Goal: Task Accomplishment & Management: Manage account settings

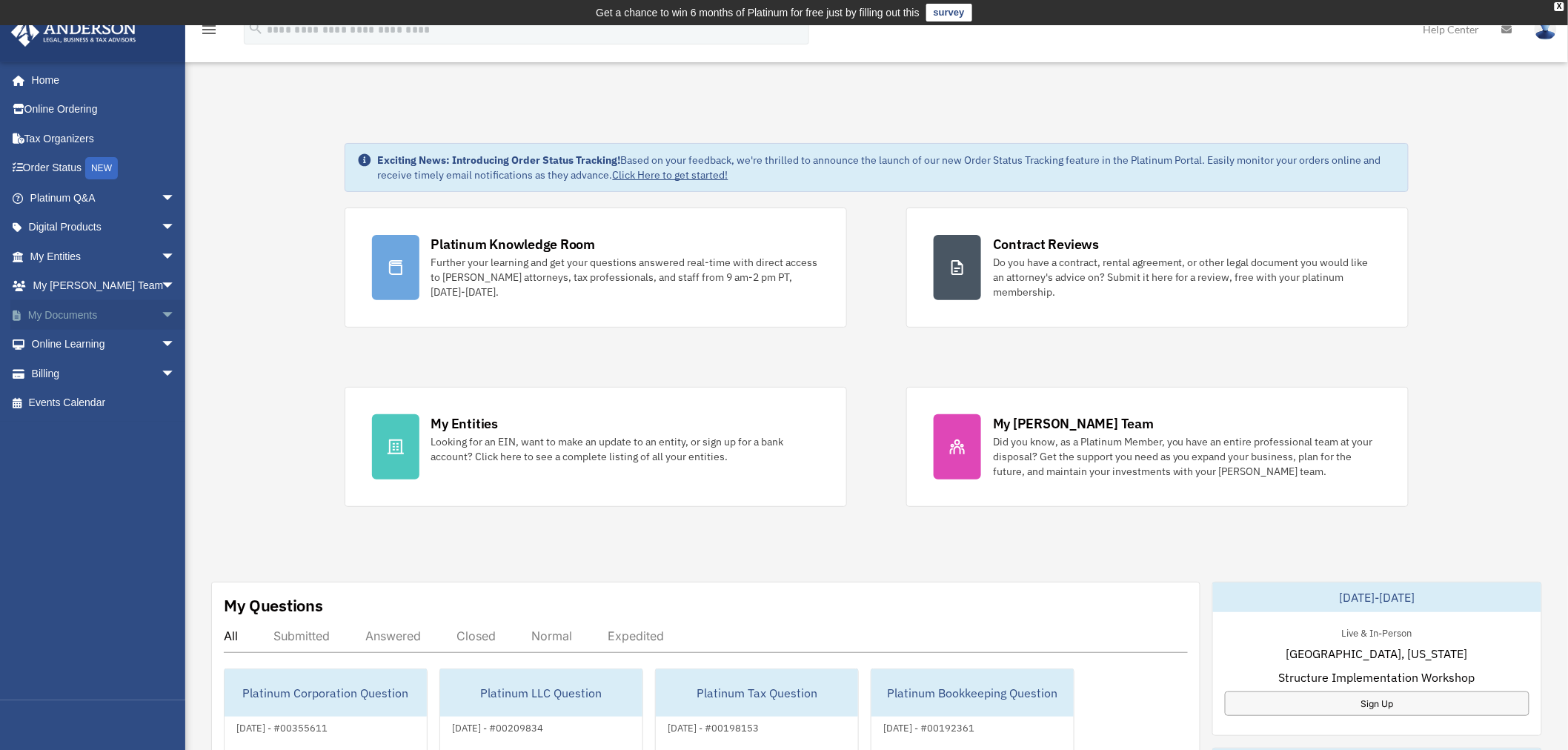
click at [90, 310] on link "My Documents arrow_drop_down" at bounding box center [104, 314] width 188 height 29
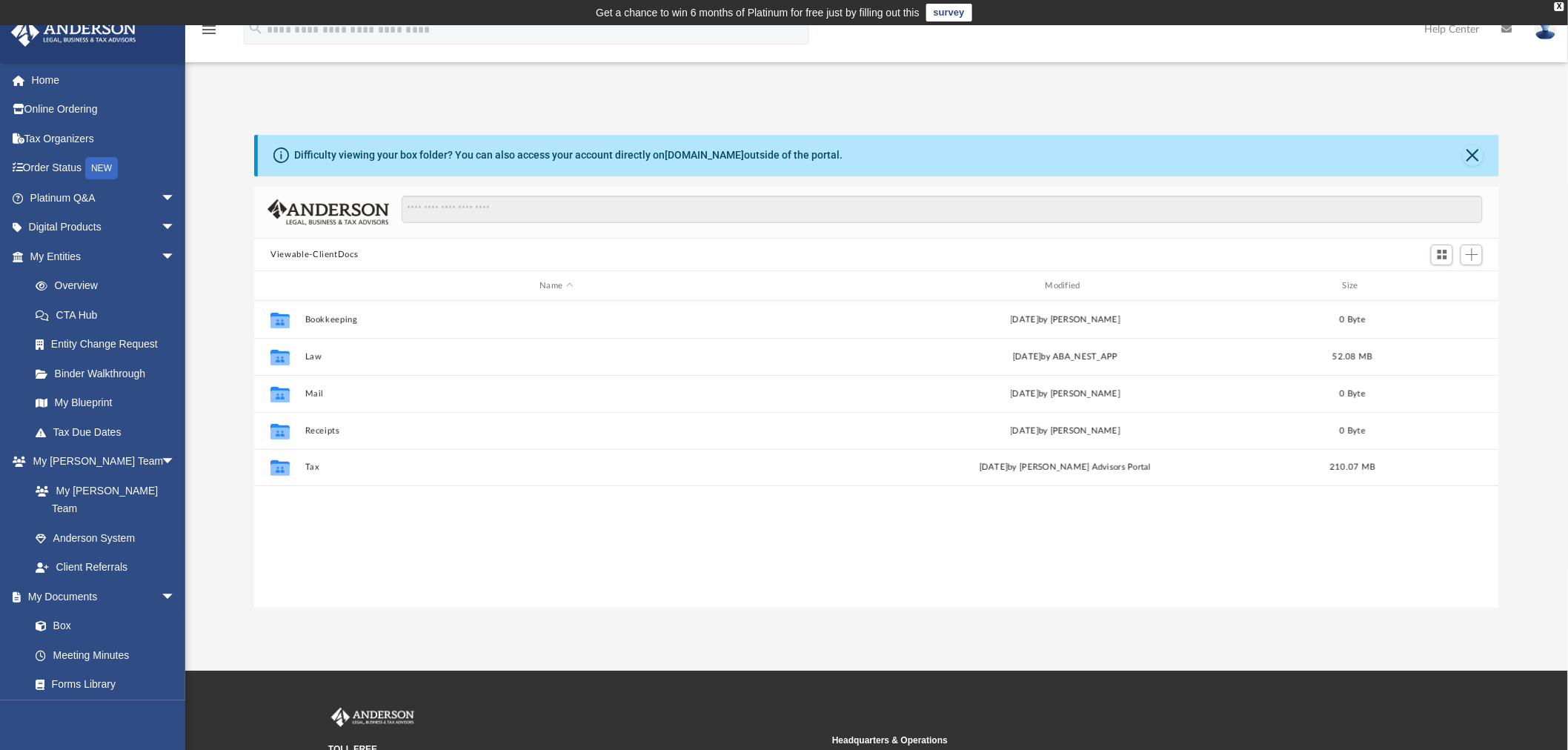
scroll to position [323, 1232]
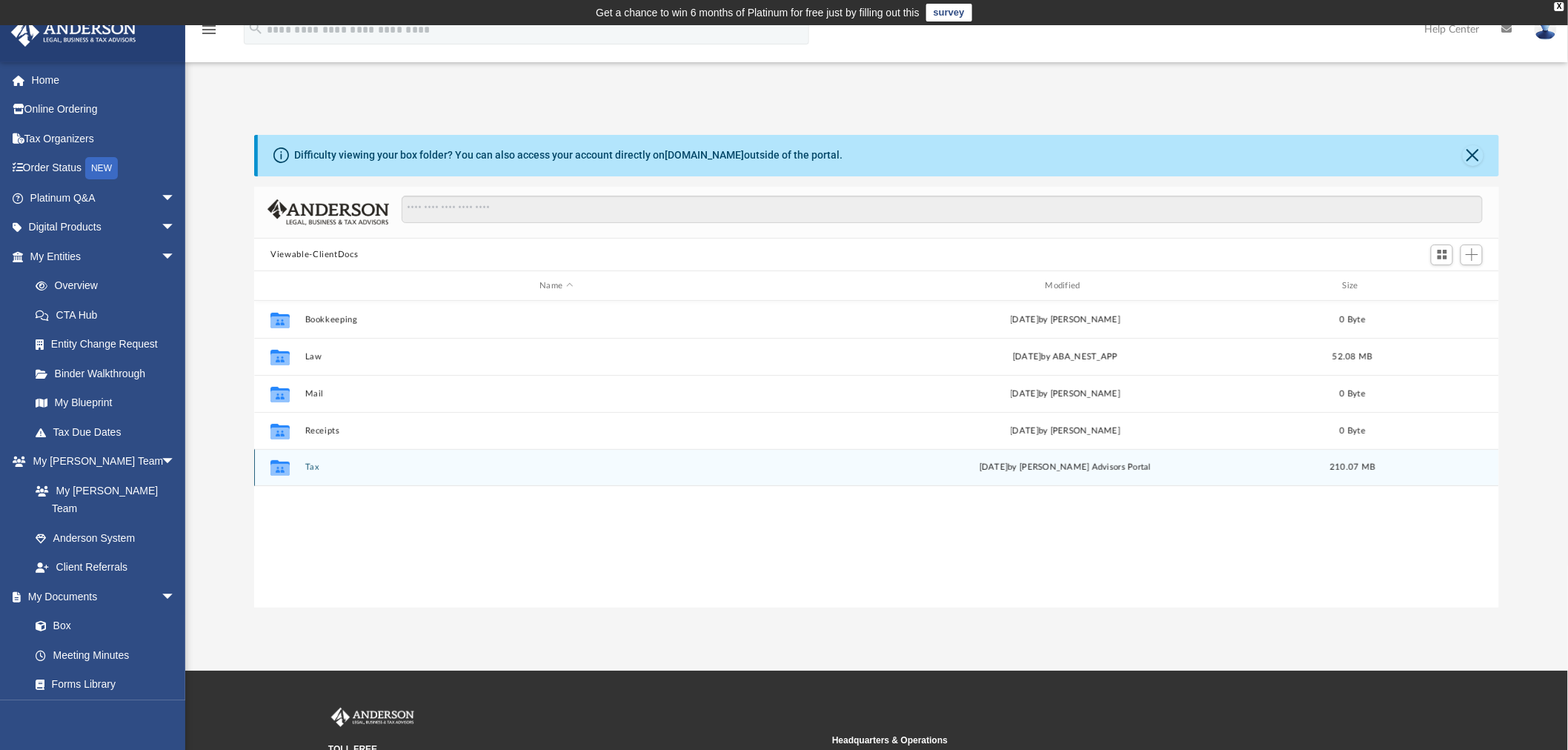
click at [307, 469] on button "Tax" at bounding box center [557, 467] width 503 height 9
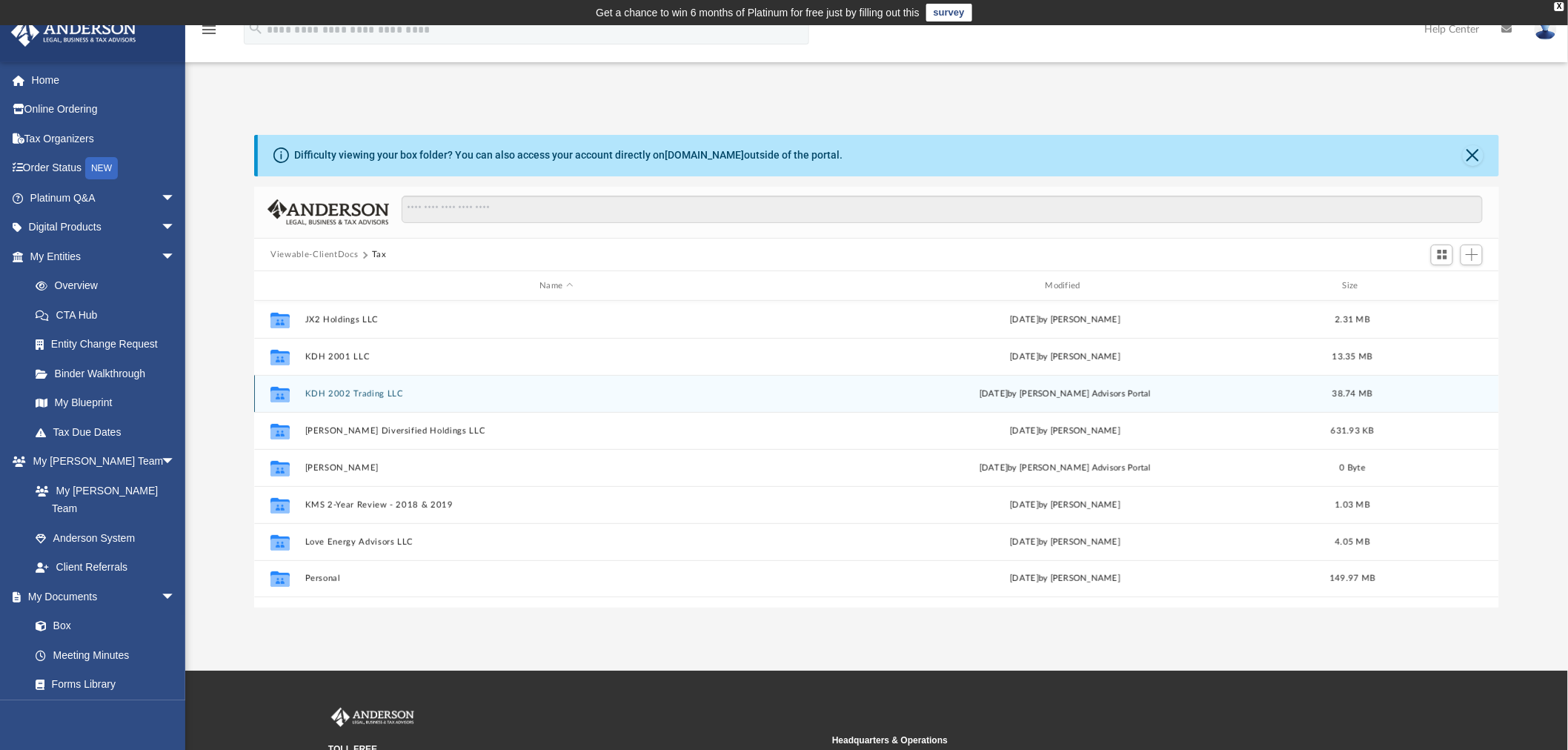
click at [359, 394] on button "KDH 2002 Trading LLC" at bounding box center [557, 393] width 503 height 9
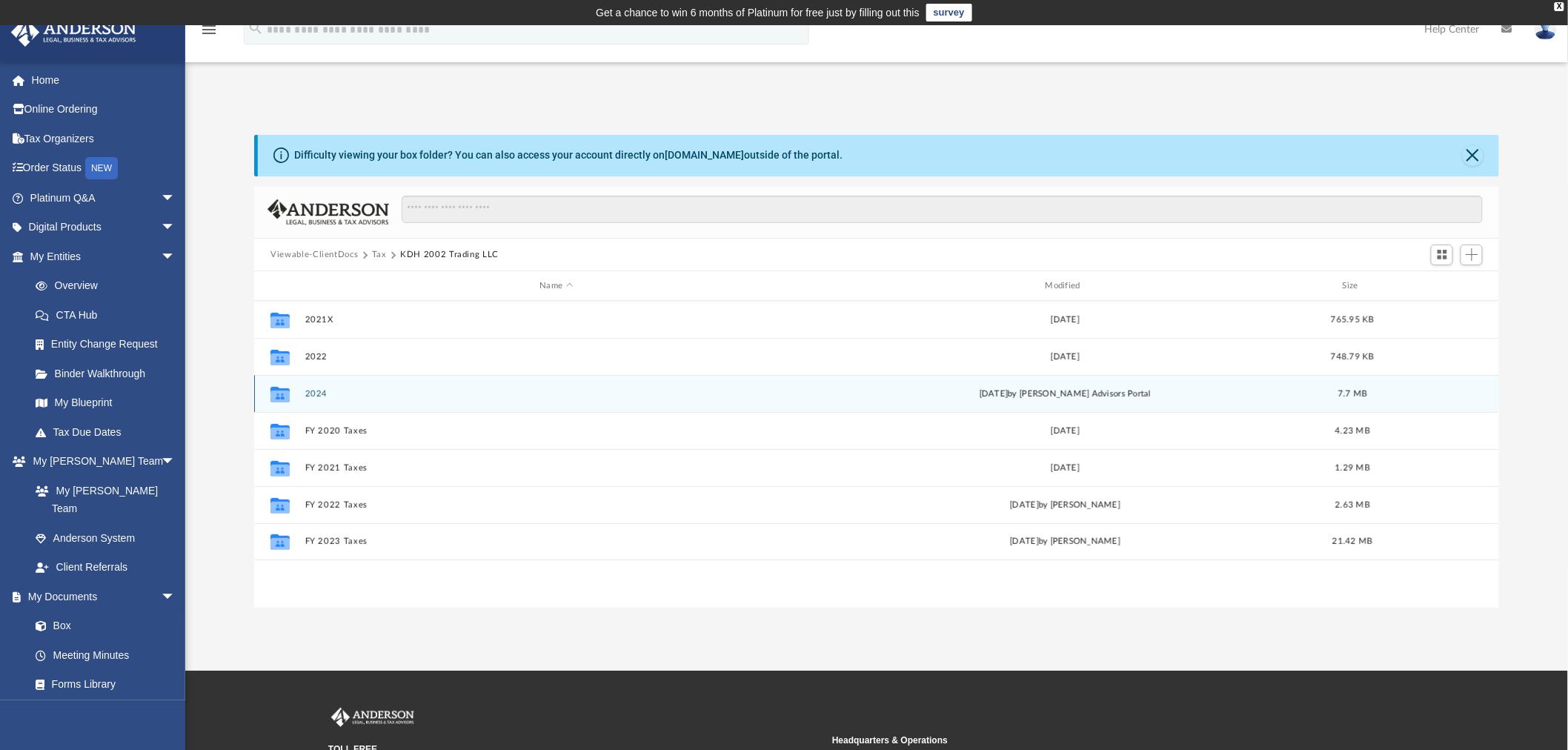
click at [317, 394] on button "2024" at bounding box center [557, 393] width 503 height 9
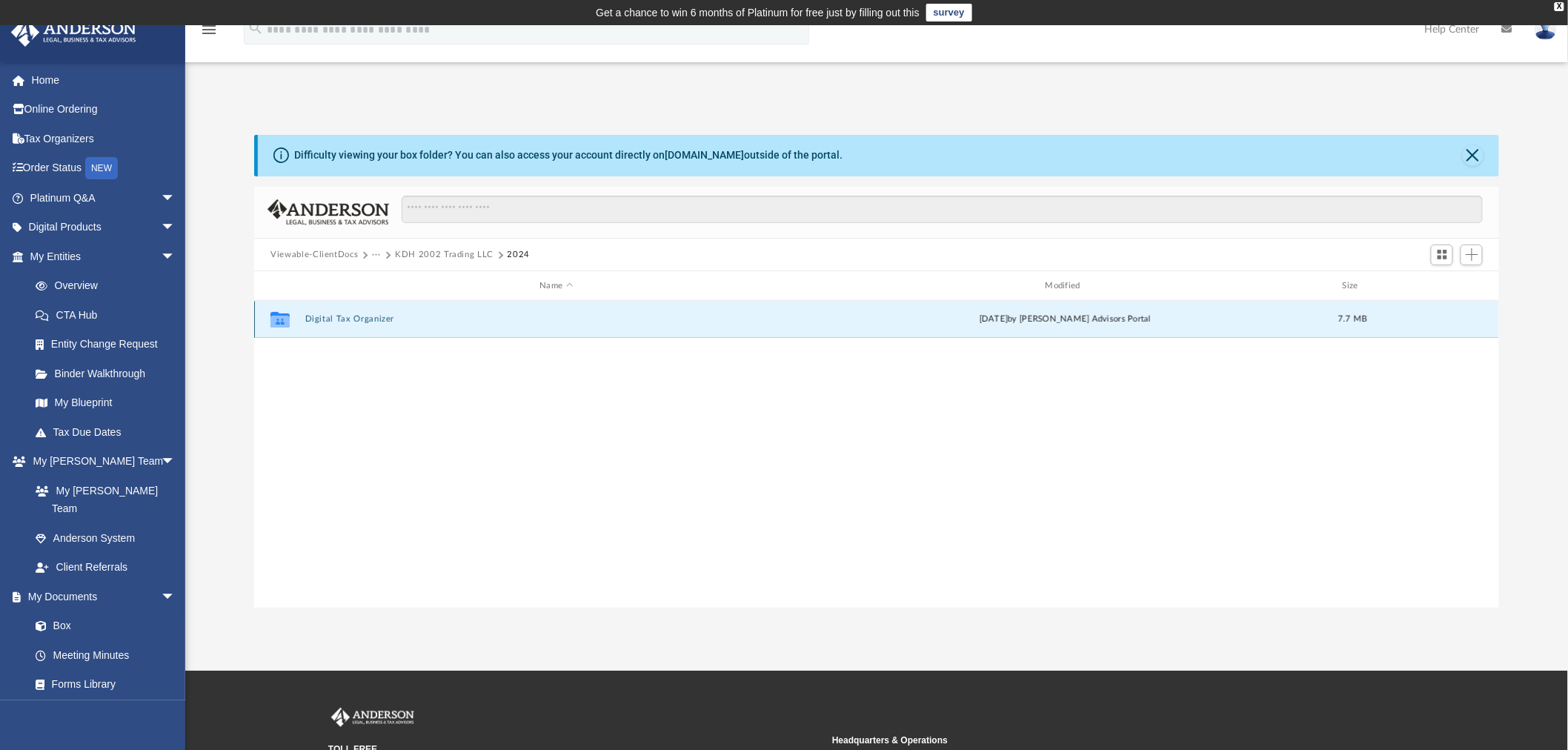
click at [354, 321] on button "Digital Tax Organizer" at bounding box center [557, 320] width 503 height 9
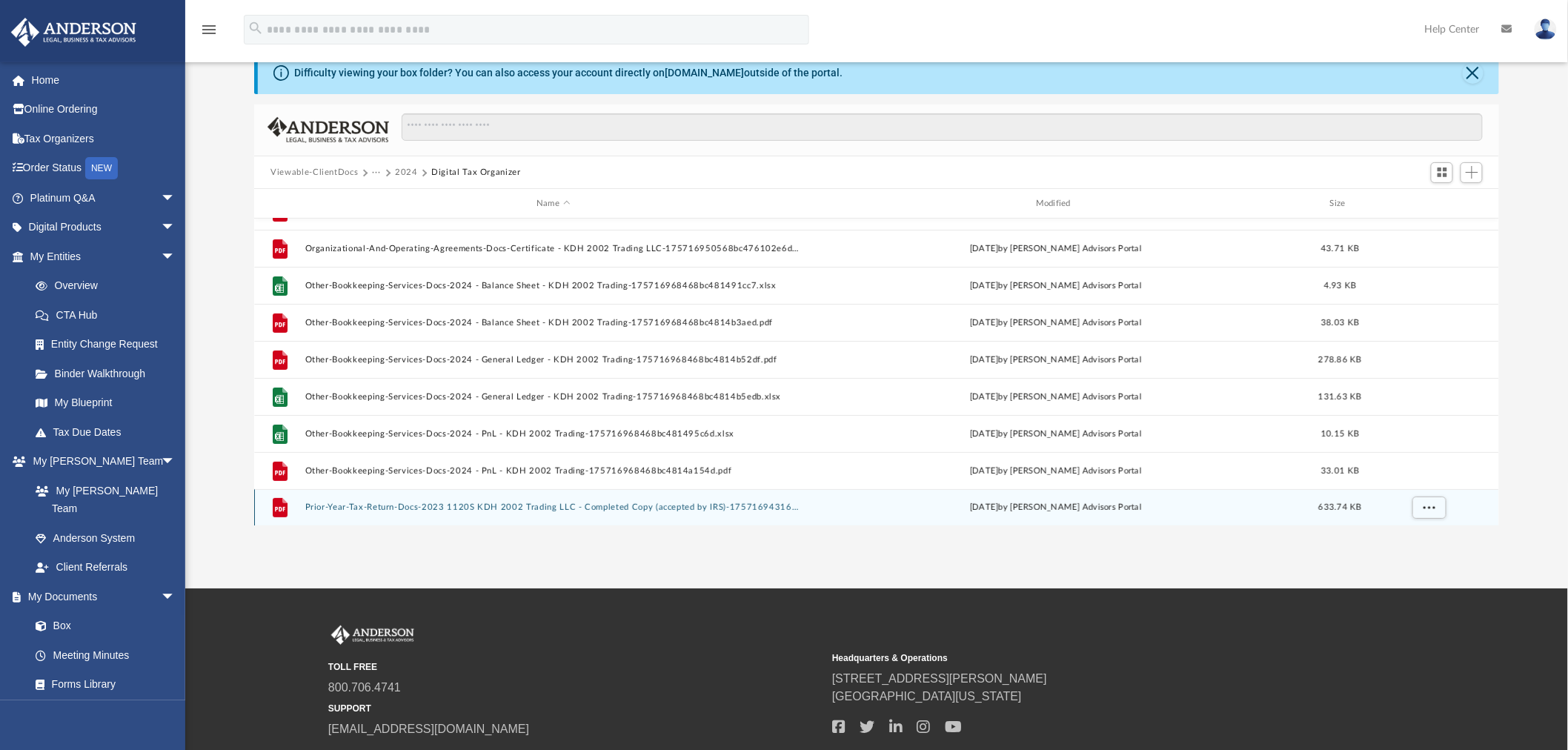
scroll to position [0, 0]
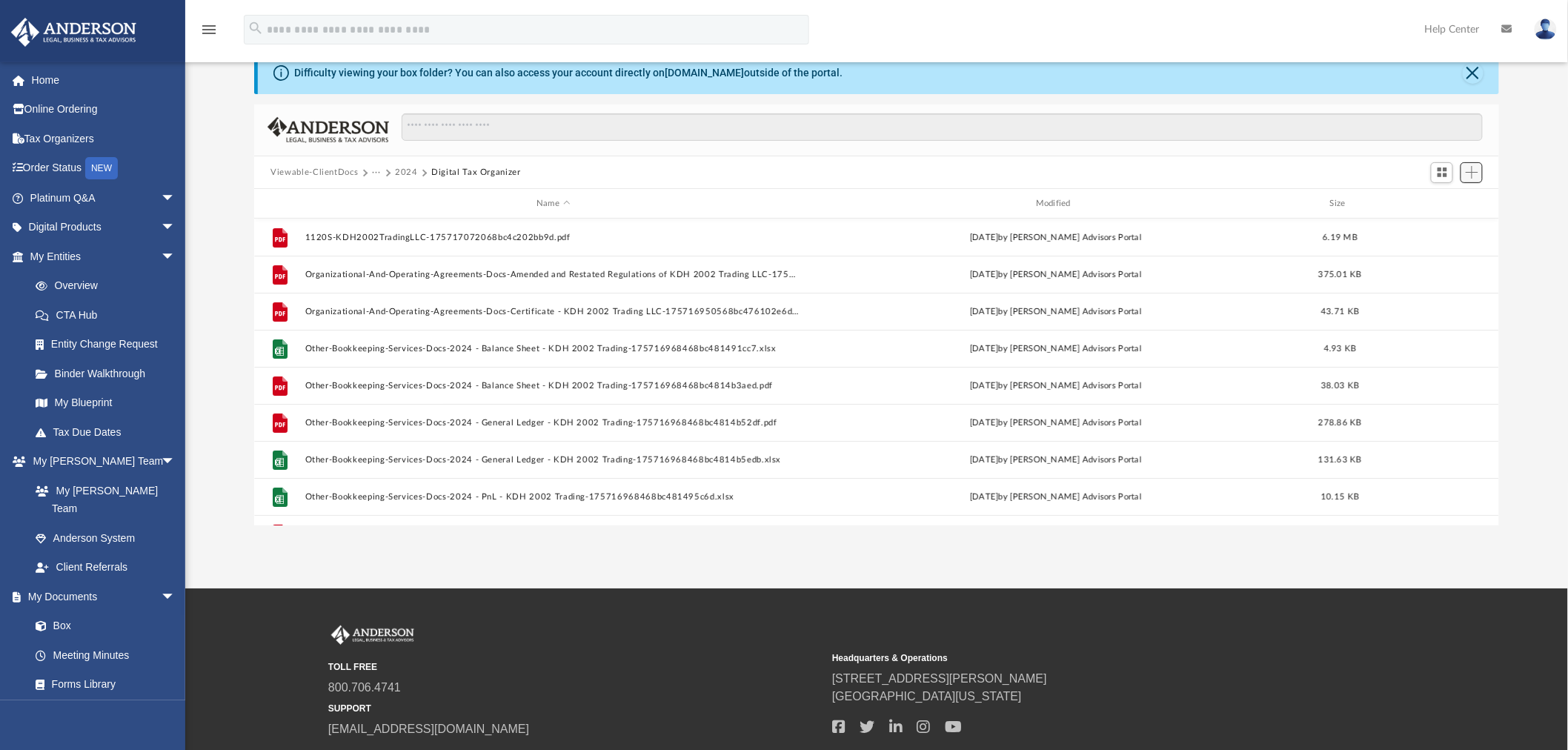
click at [1483, 173] on button "Add" at bounding box center [1471, 173] width 22 height 21
click at [1448, 202] on li "Upload" at bounding box center [1451, 202] width 47 height 15
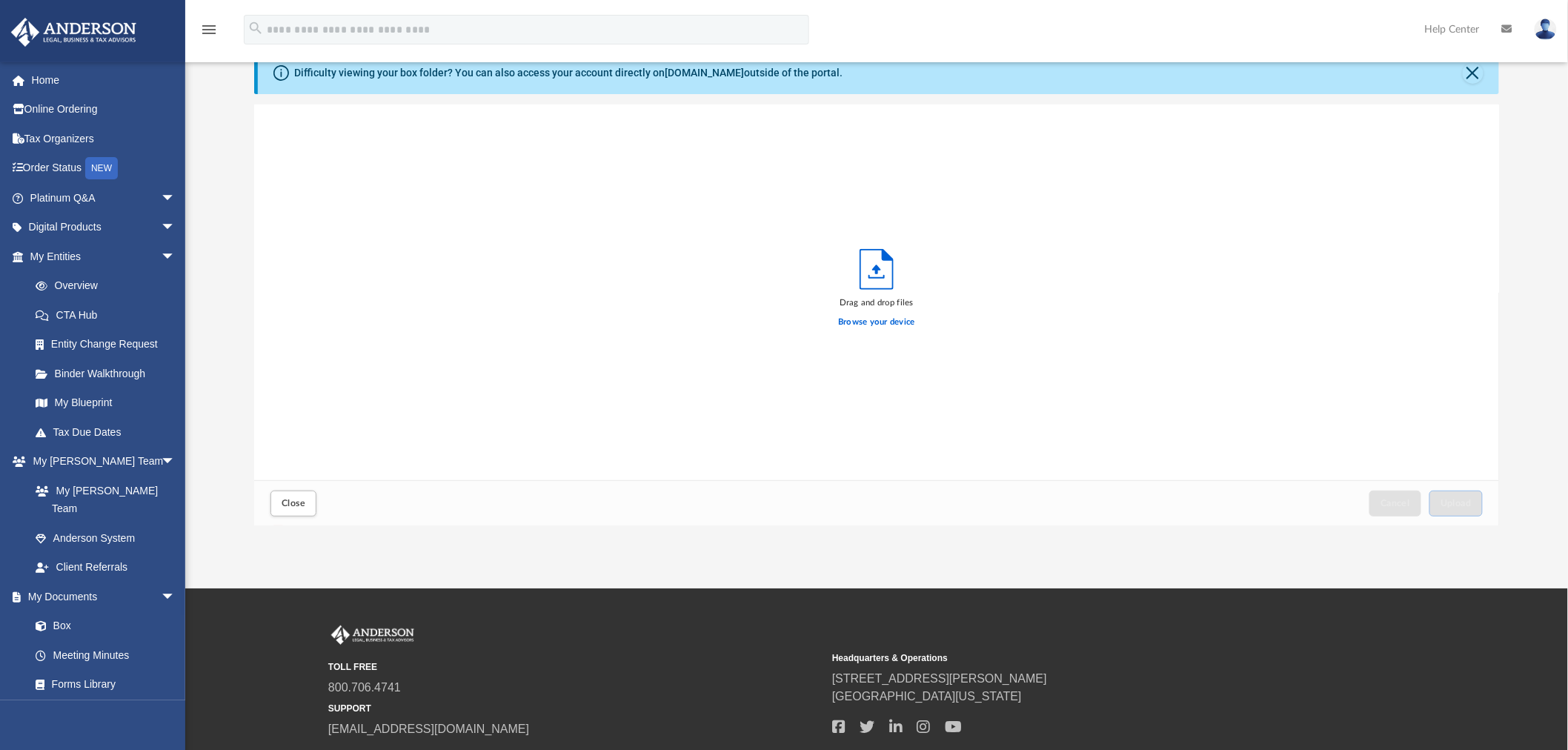
scroll to position [364, 1232]
click at [1479, 124] on button "Cancel this upload" at bounding box center [1478, 123] width 18 height 18
click at [1440, 508] on button "Upload" at bounding box center [1456, 503] width 53 height 26
click at [297, 504] on span "Close" at bounding box center [293, 503] width 24 height 9
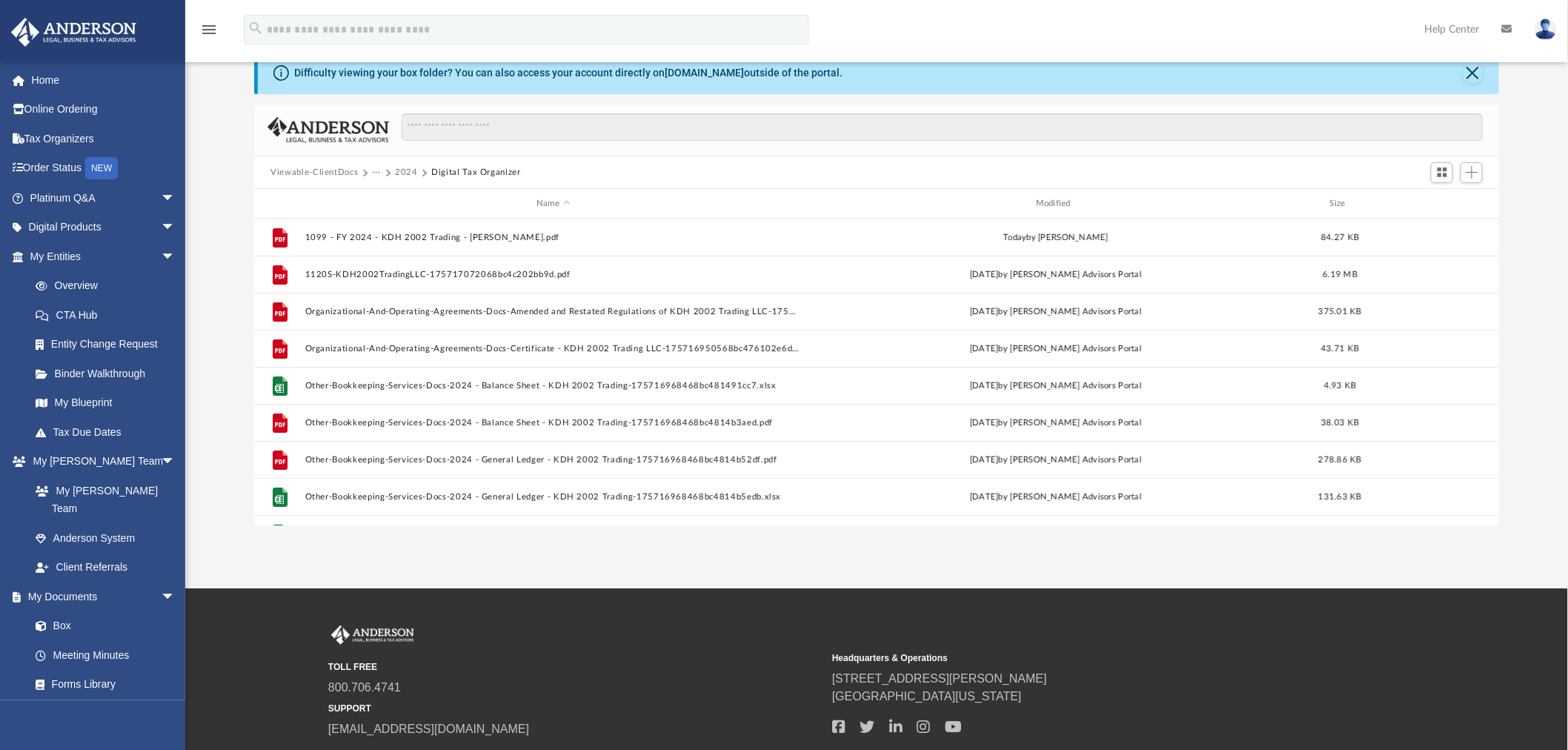
click at [317, 163] on div "Viewable-ClientDocs ··· 2024 Digital Tax Organizer" at bounding box center [876, 173] width 1245 height 32
click at [330, 171] on button "Viewable-ClientDocs" at bounding box center [314, 173] width 87 height 13
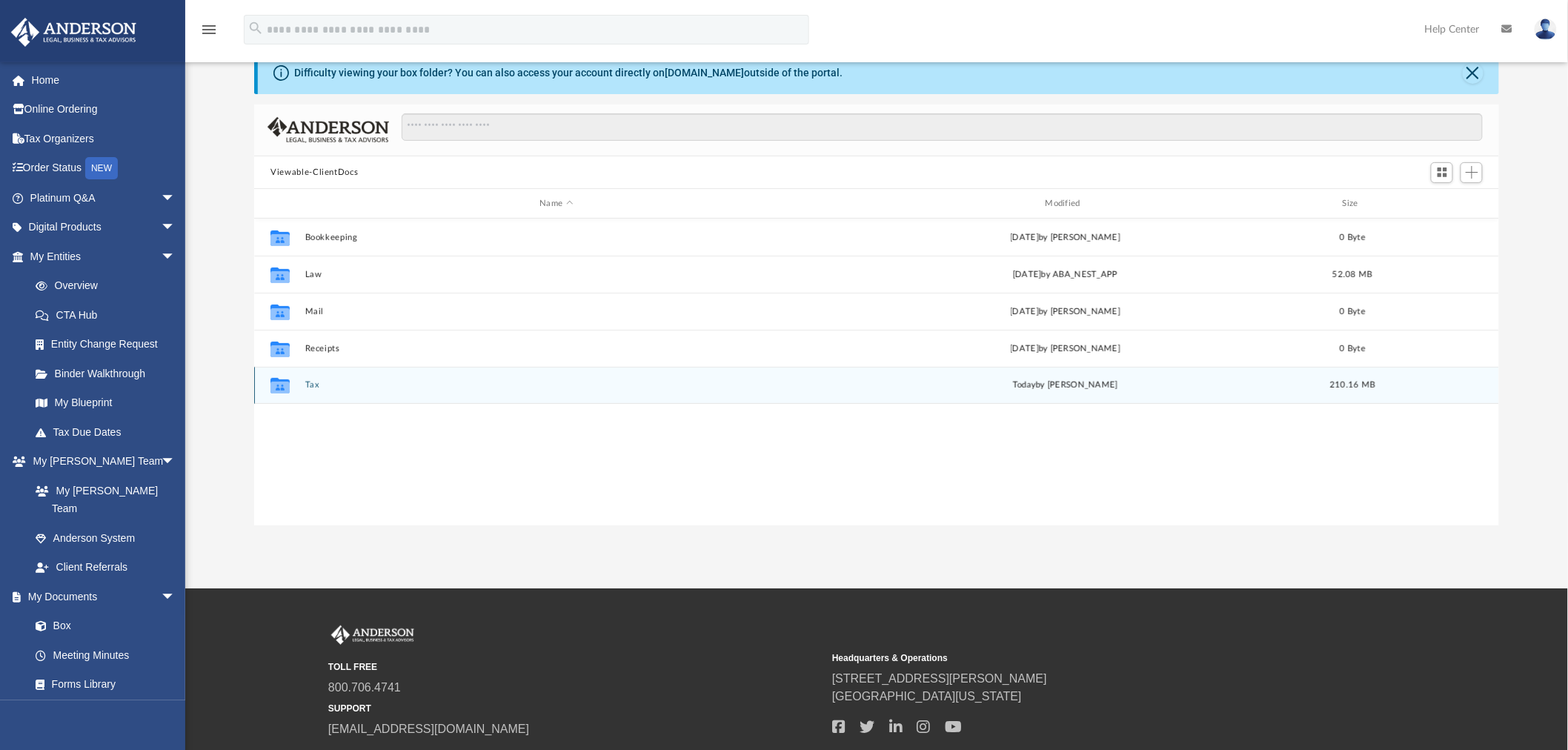
click at [309, 381] on button "Tax" at bounding box center [557, 386] width 503 height 9
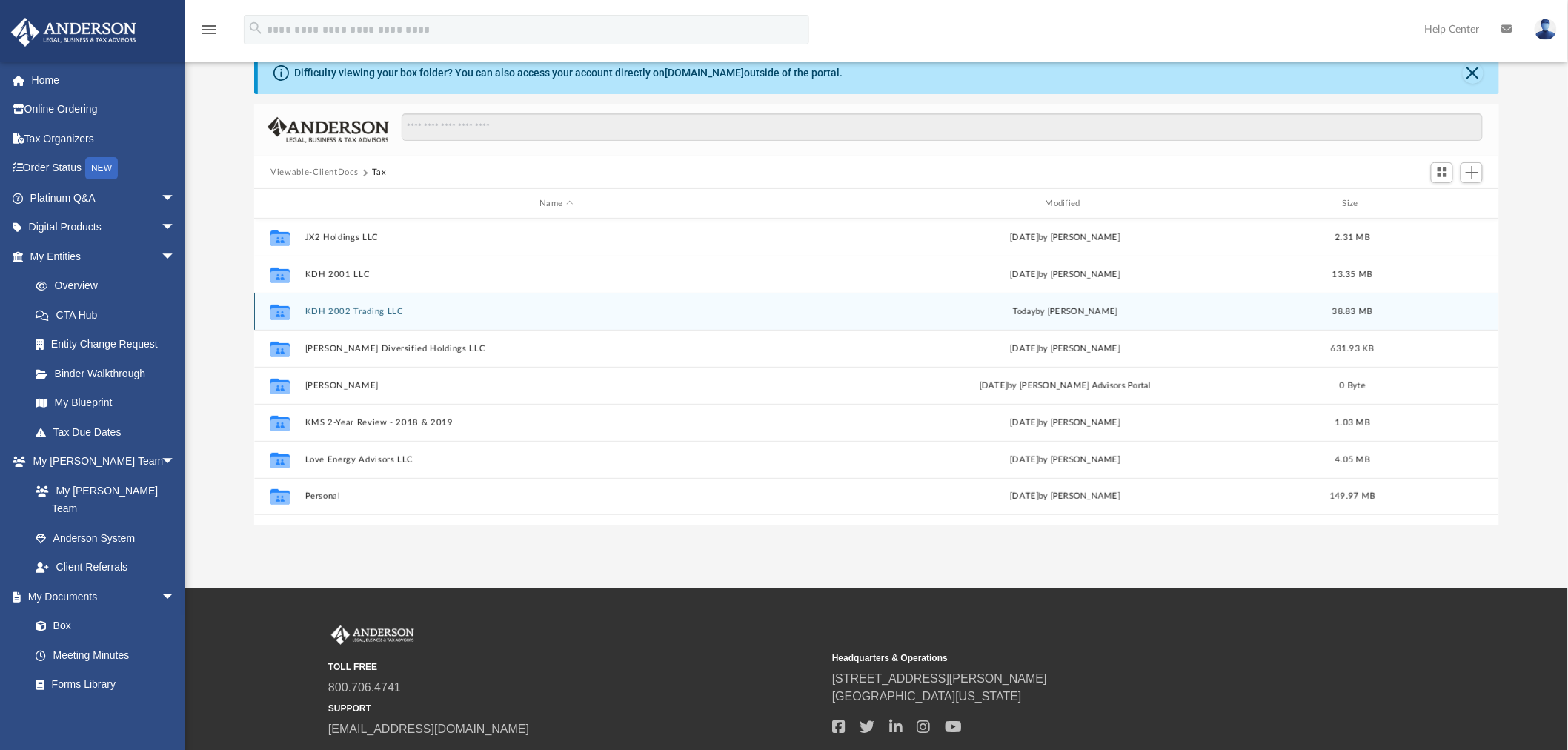
click at [358, 311] on button "KDH 2002 Trading LLC" at bounding box center [557, 311] width 503 height 9
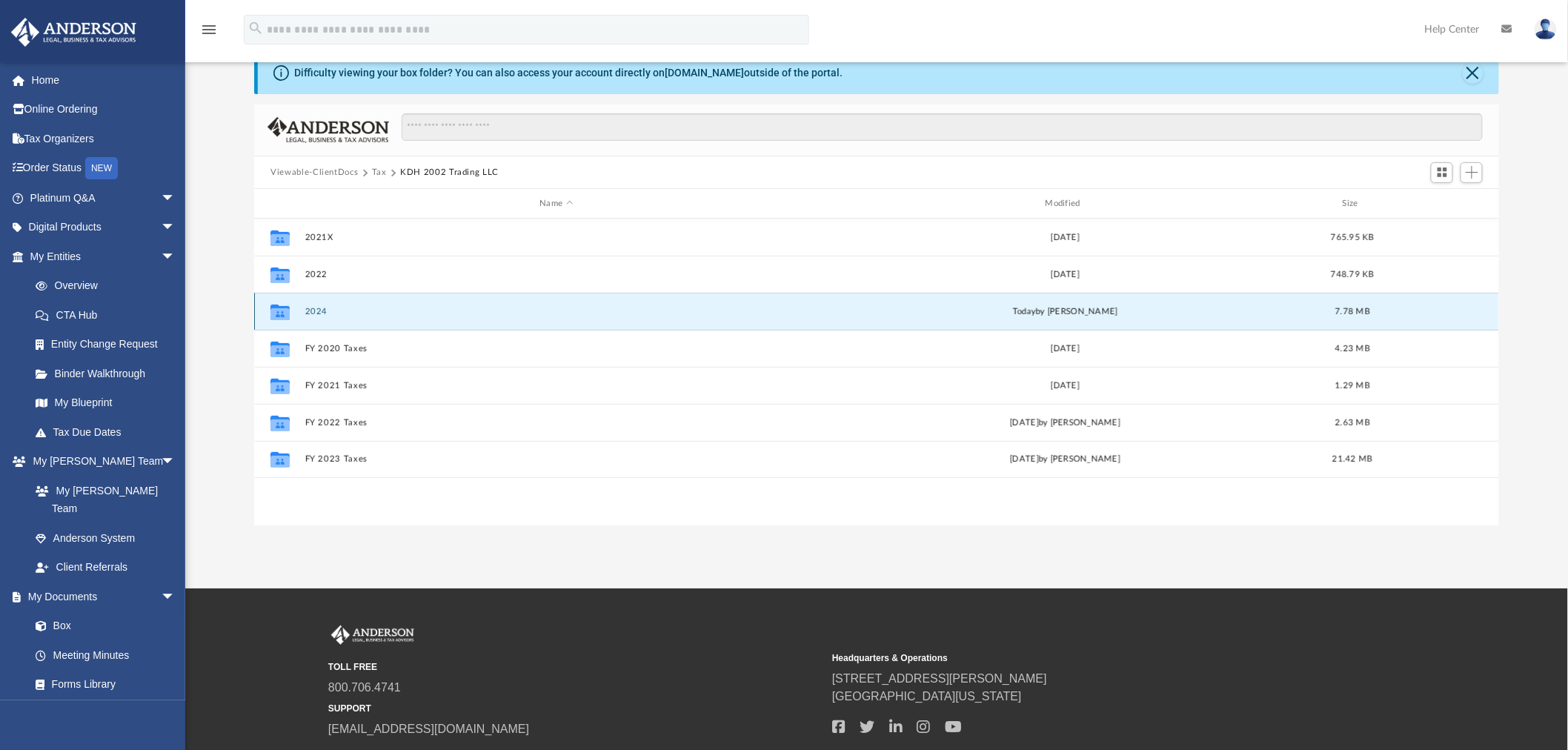
click at [319, 313] on button "2024" at bounding box center [557, 311] width 503 height 9
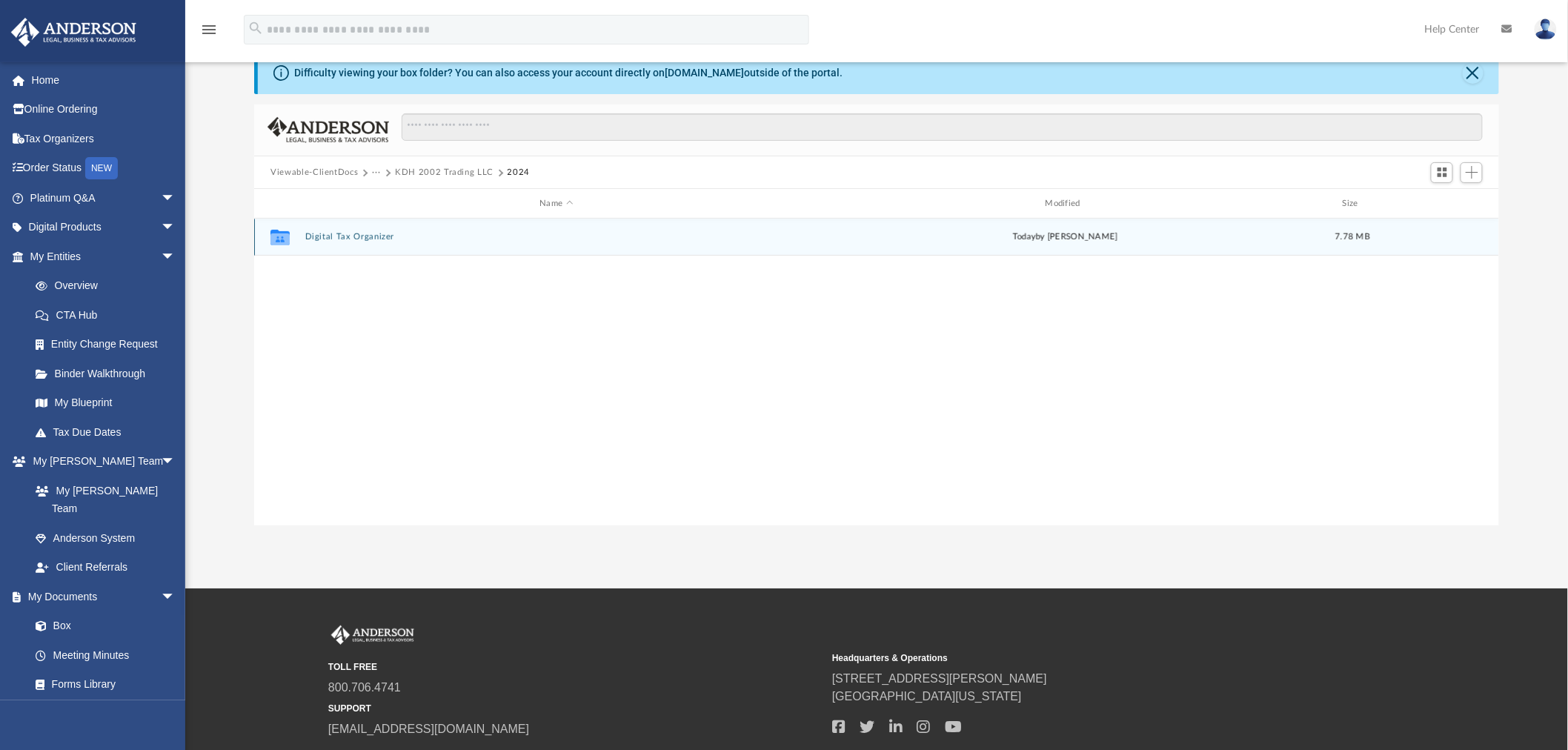
scroll to position [0, 0]
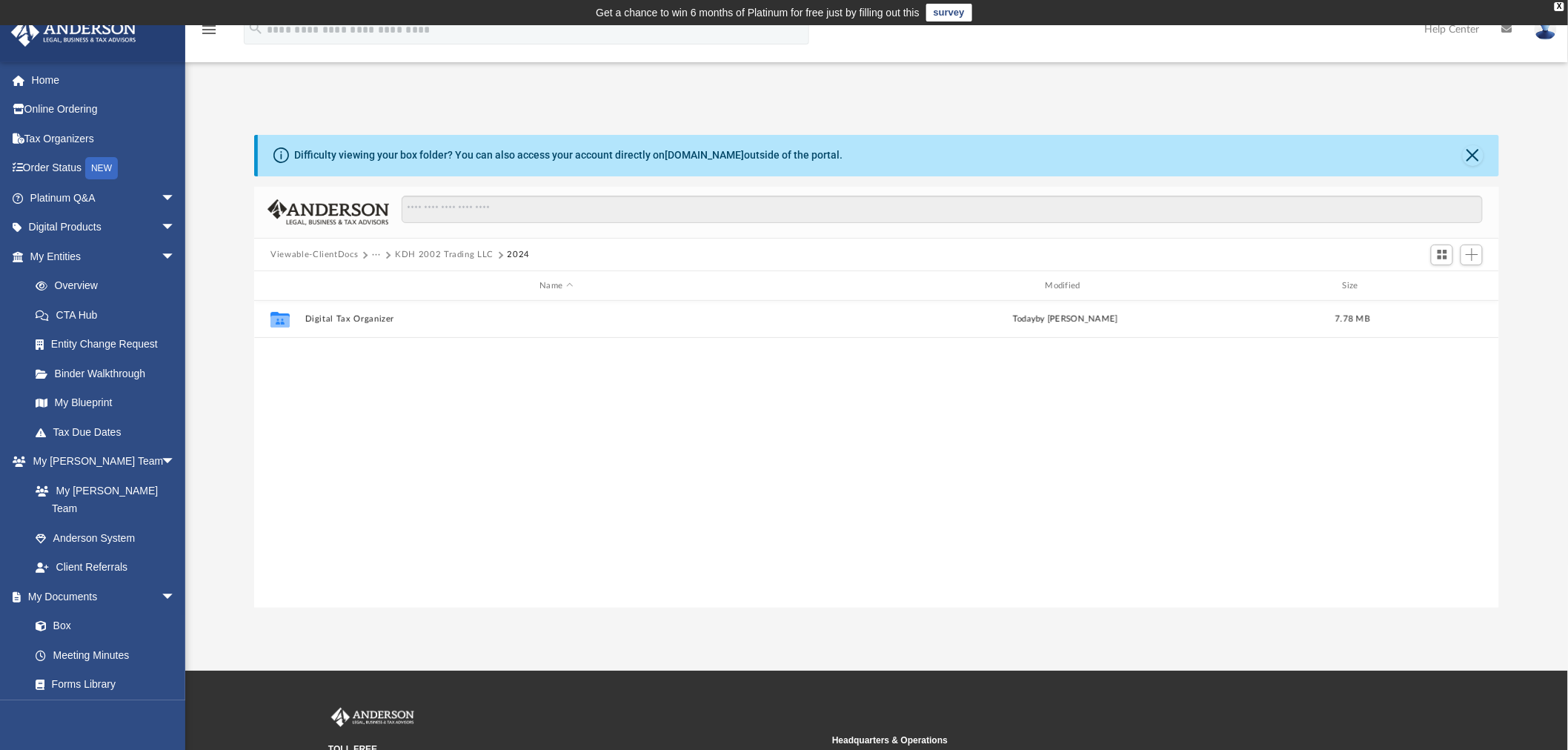
click at [432, 254] on button "KDH 2002 Trading LLC" at bounding box center [444, 255] width 99 height 13
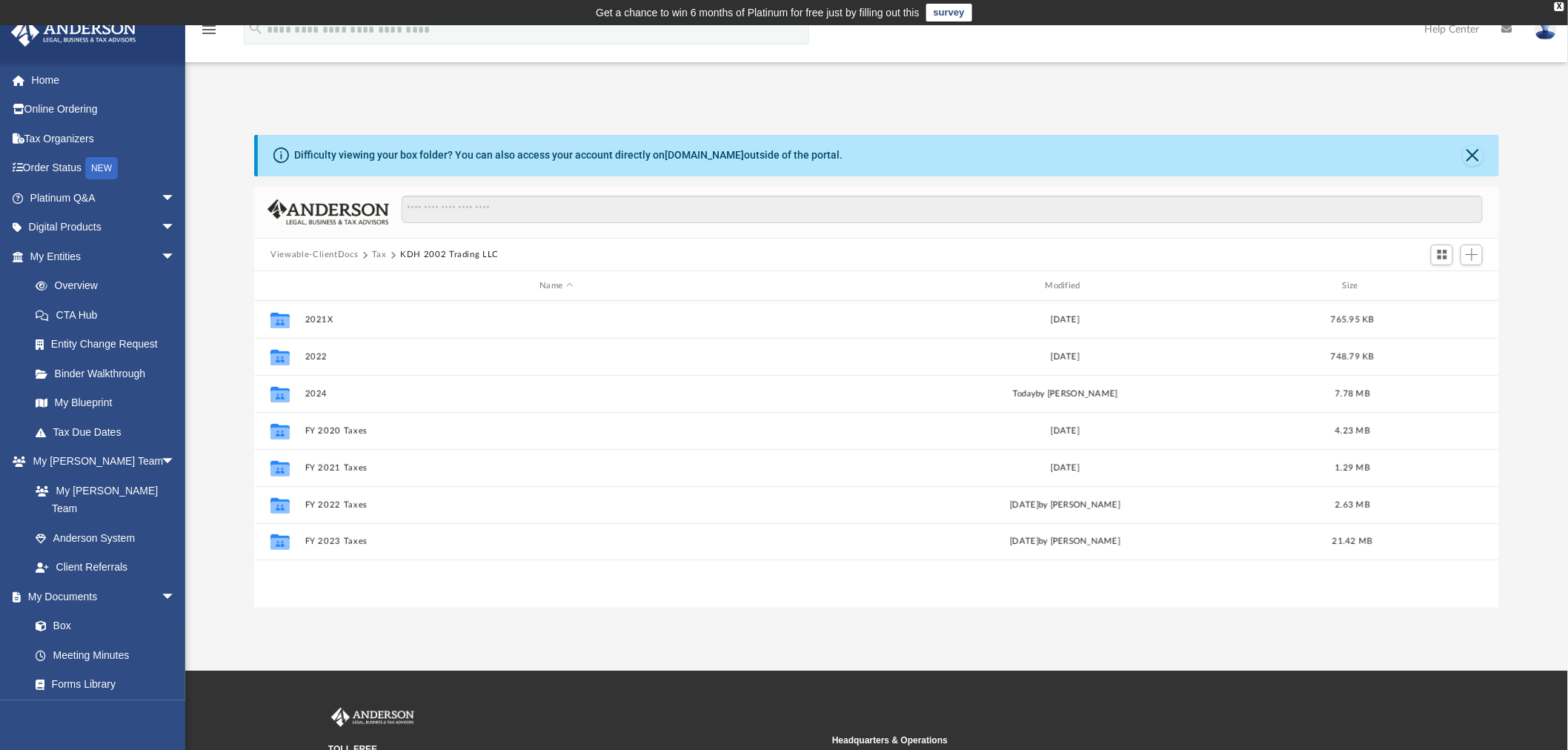
click at [381, 258] on button "Tax" at bounding box center [379, 255] width 15 height 13
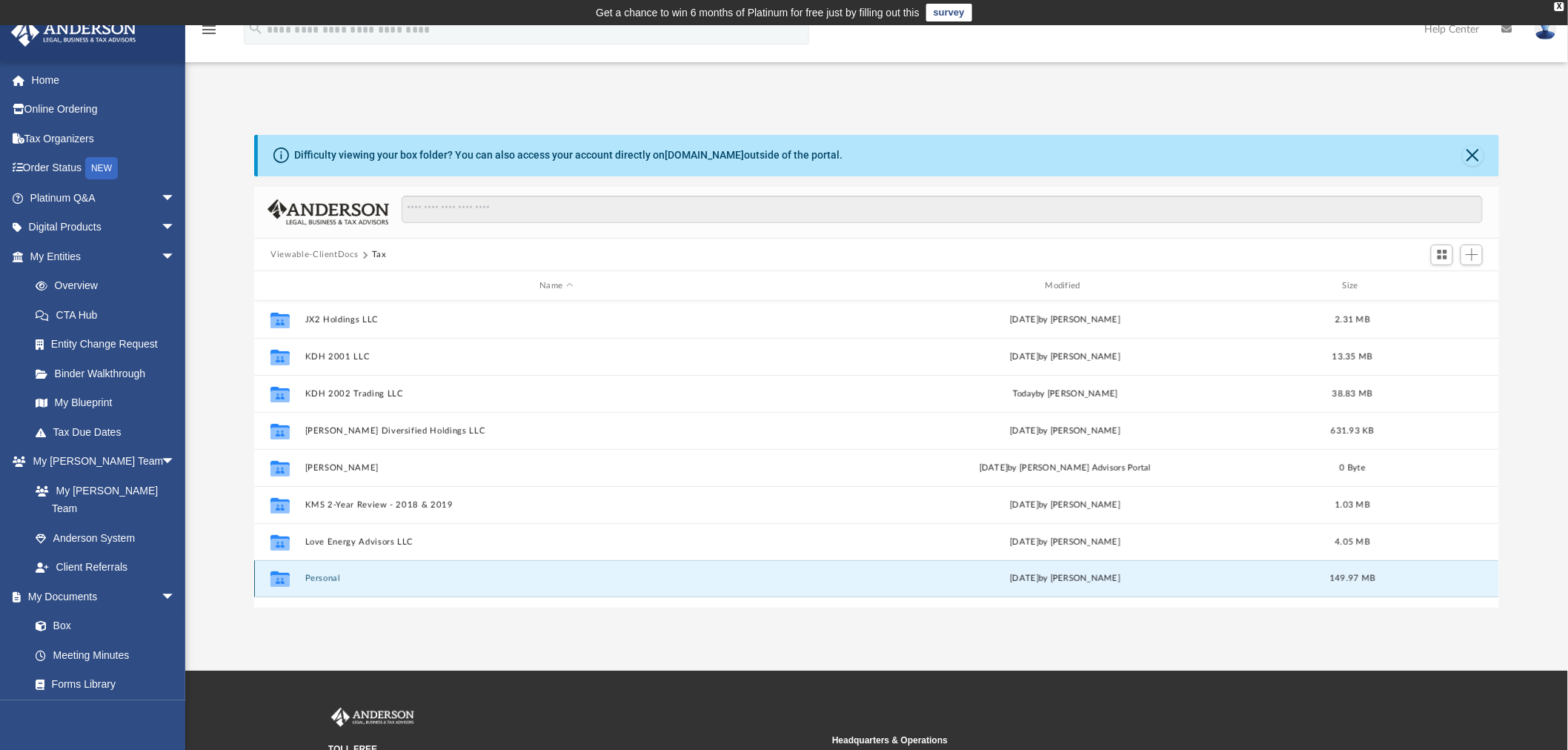
click at [332, 577] on button "Personal" at bounding box center [557, 578] width 503 height 9
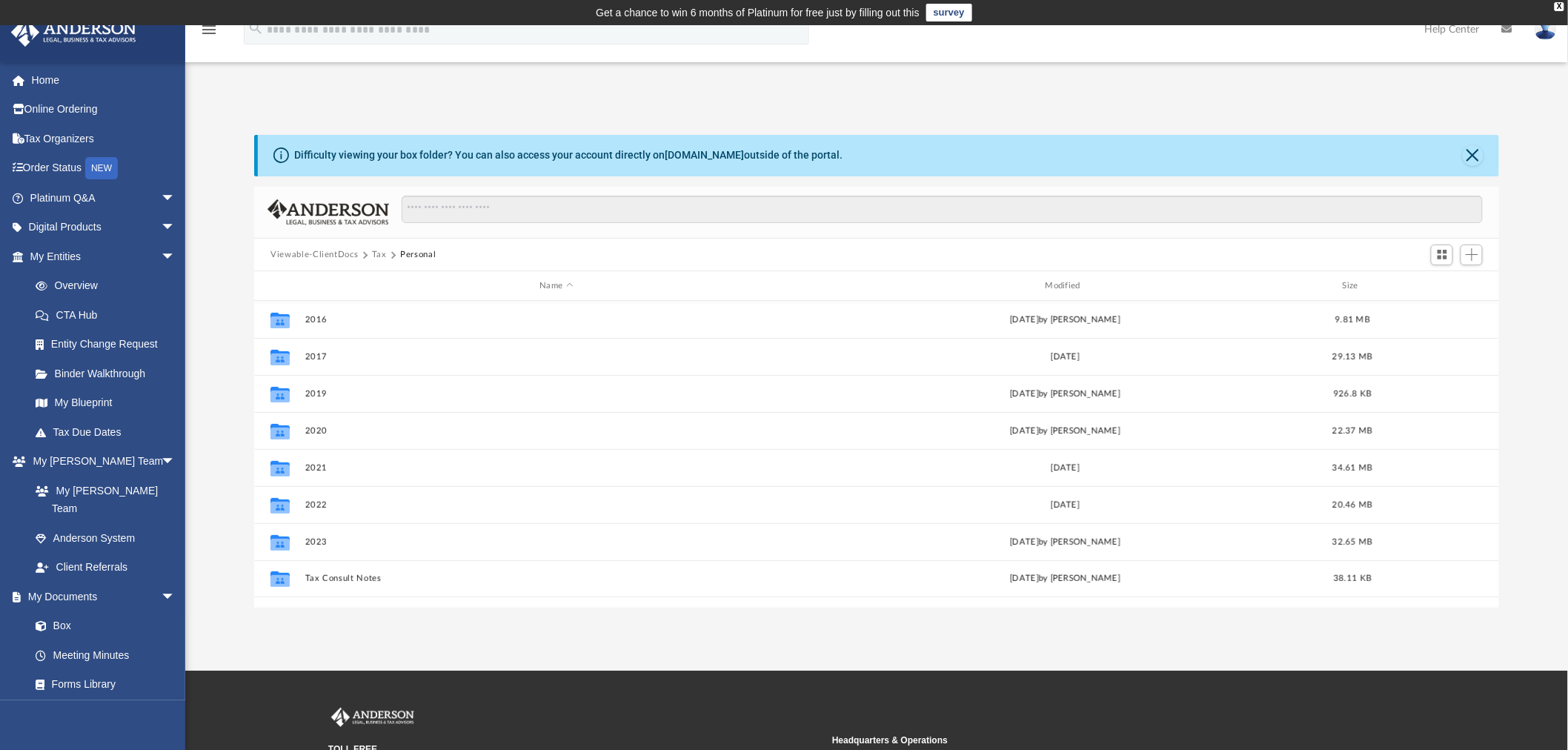
click at [379, 249] on button "Tax" at bounding box center [379, 255] width 15 height 13
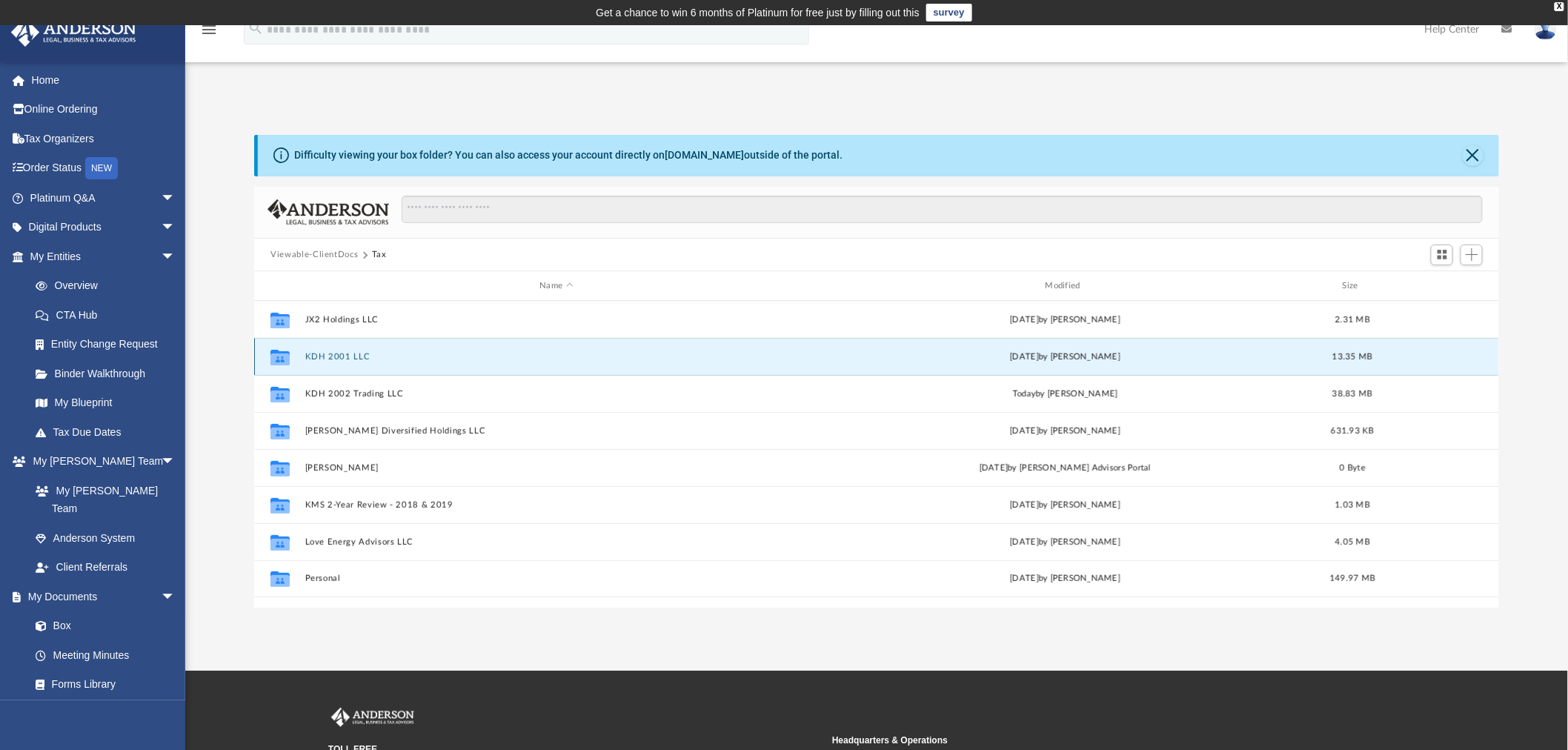
click at [346, 353] on button "KDH 2001 LLC" at bounding box center [557, 357] width 503 height 9
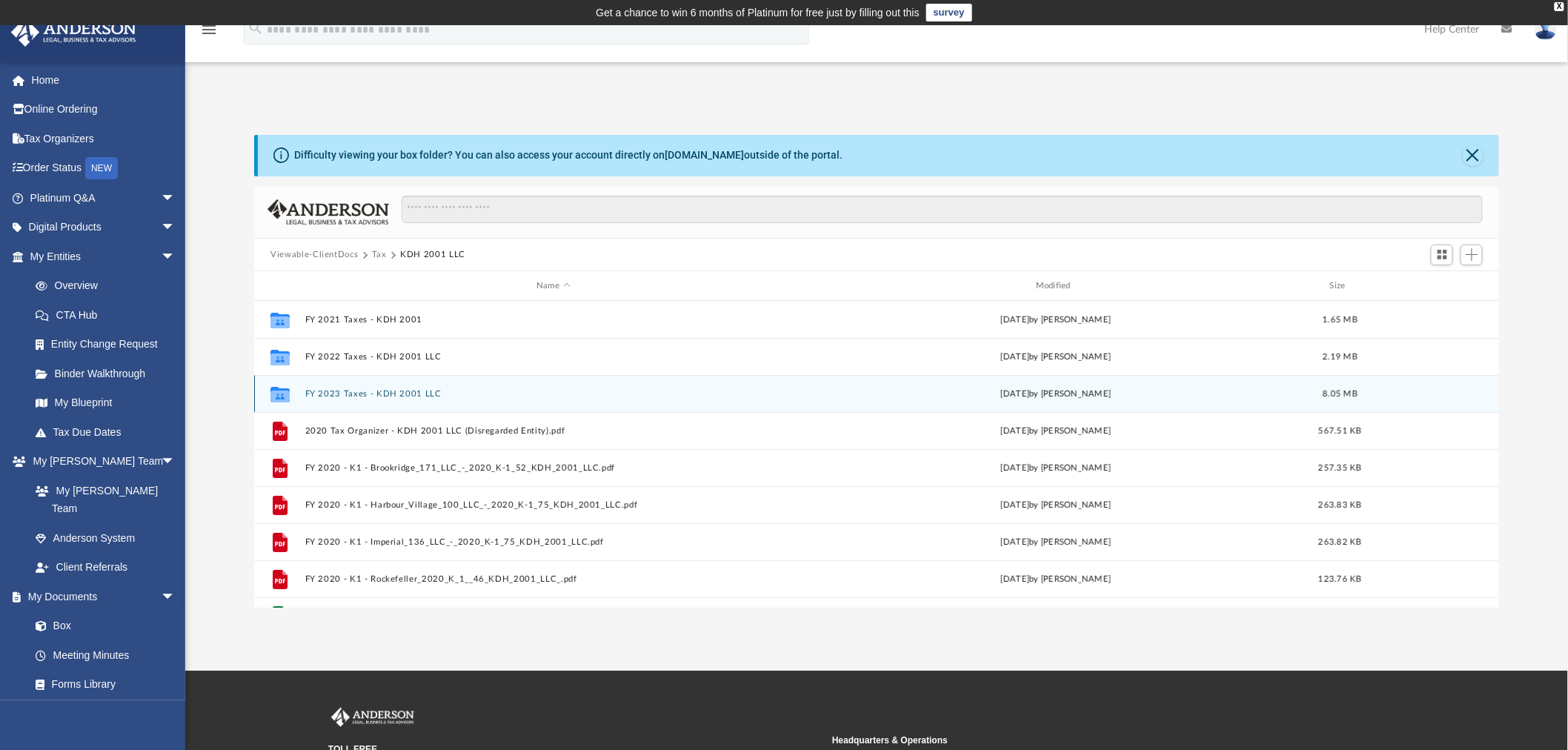
click at [380, 395] on button "FY 2023 Taxes - KDH 2001 LLC" at bounding box center [553, 393] width 496 height 9
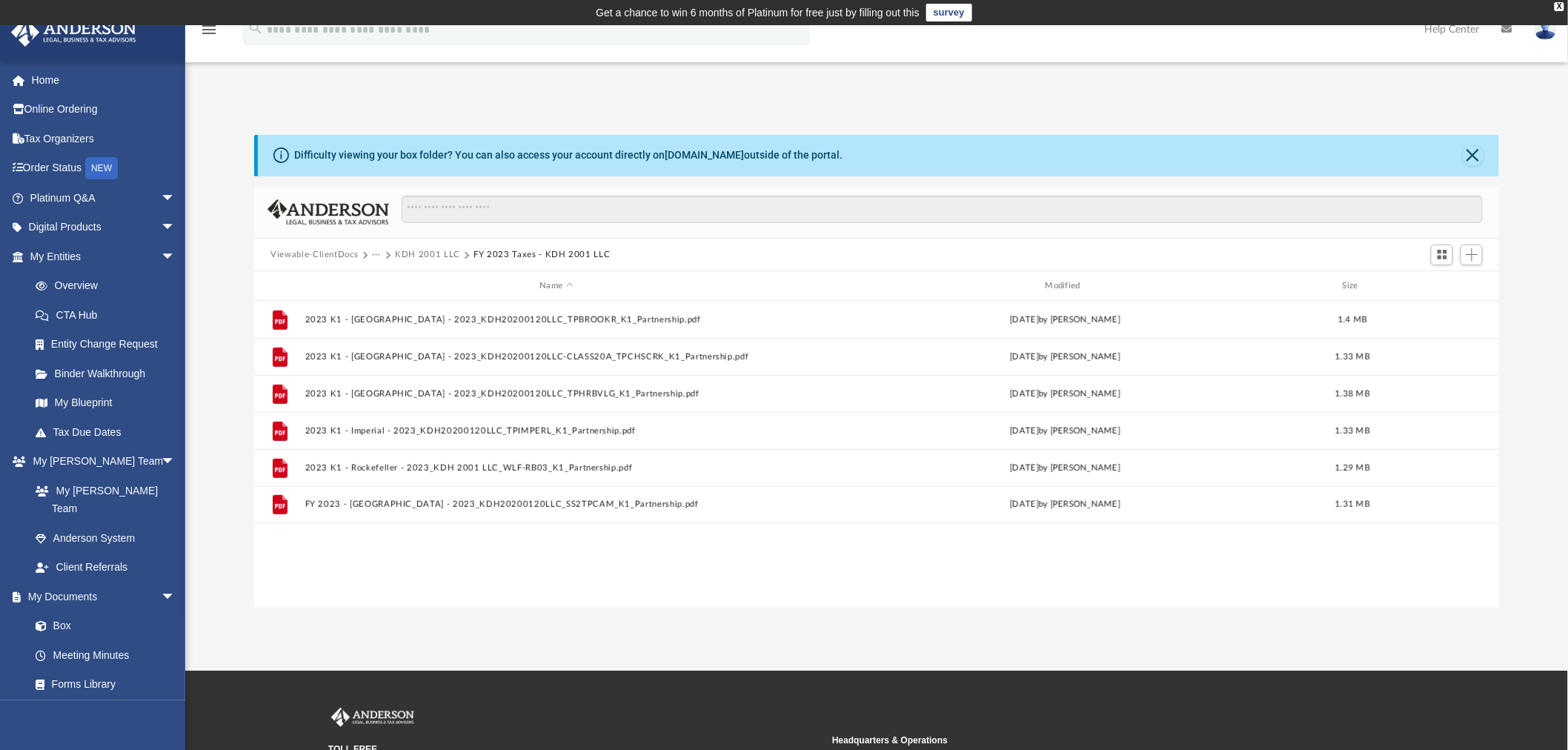
click at [424, 255] on button "KDH 2001 LLC" at bounding box center [427, 255] width 65 height 13
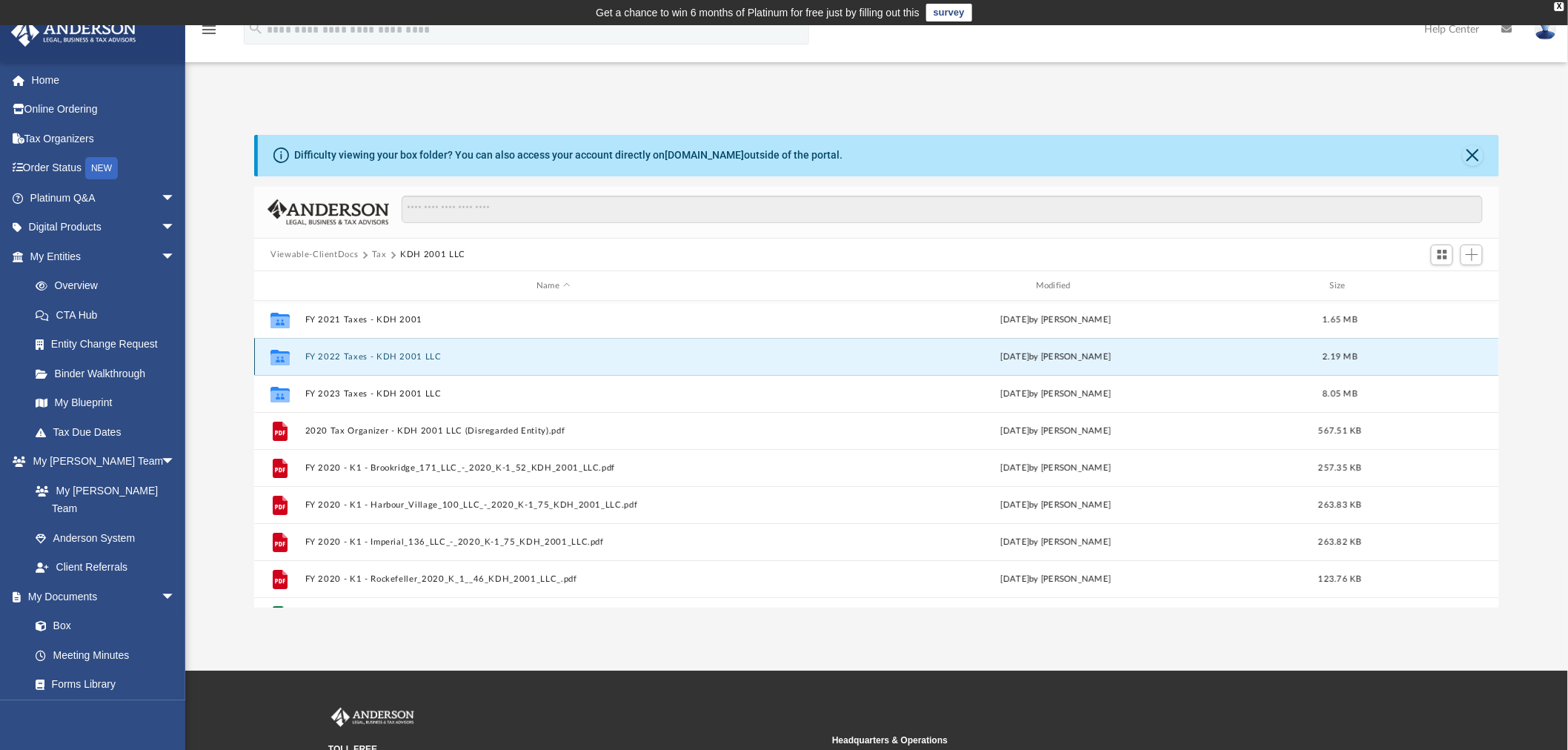
click at [371, 354] on button "FY 2022 Taxes - KDH 2001 LLC" at bounding box center [553, 357] width 496 height 9
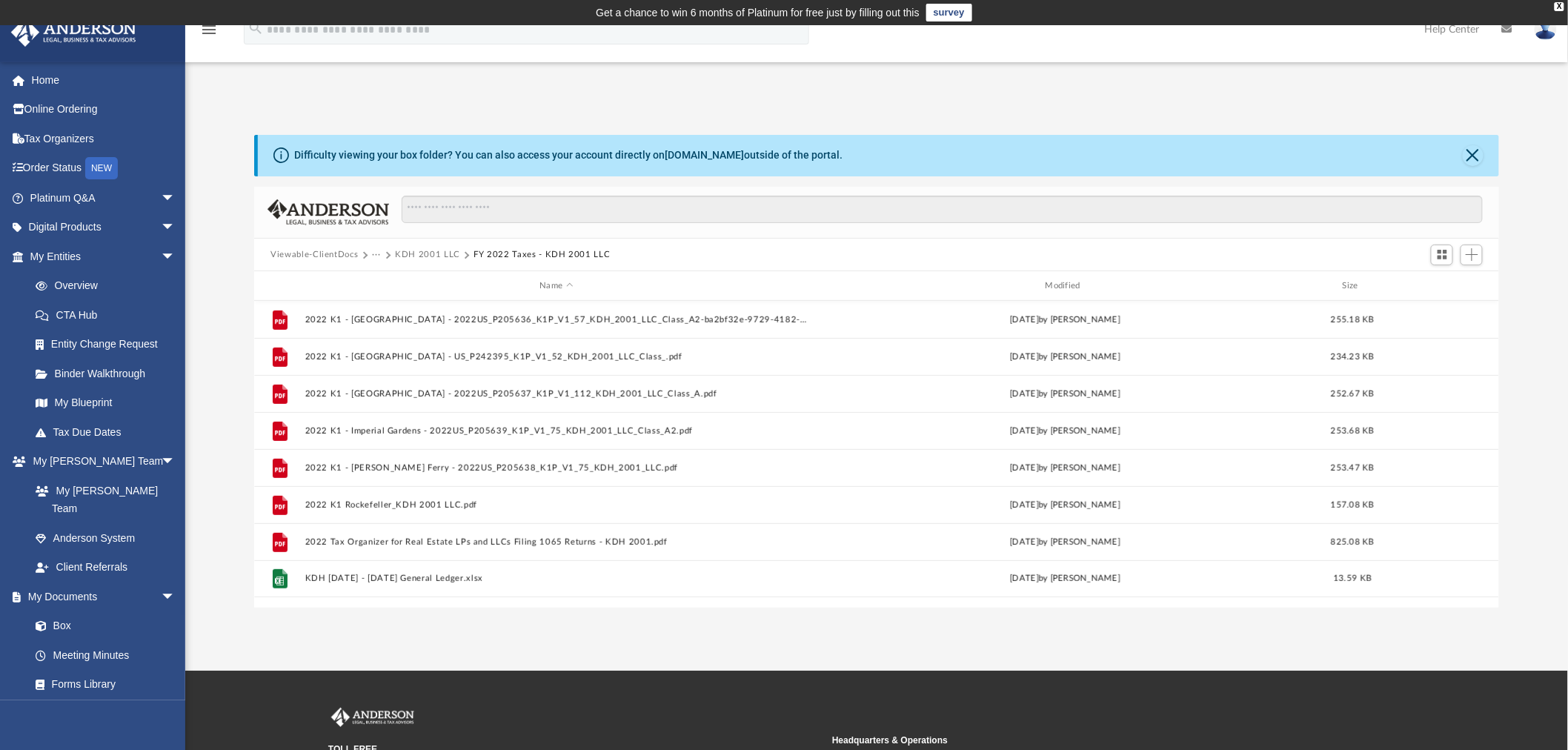
click at [417, 256] on button "KDH 2001 LLC" at bounding box center [427, 255] width 65 height 13
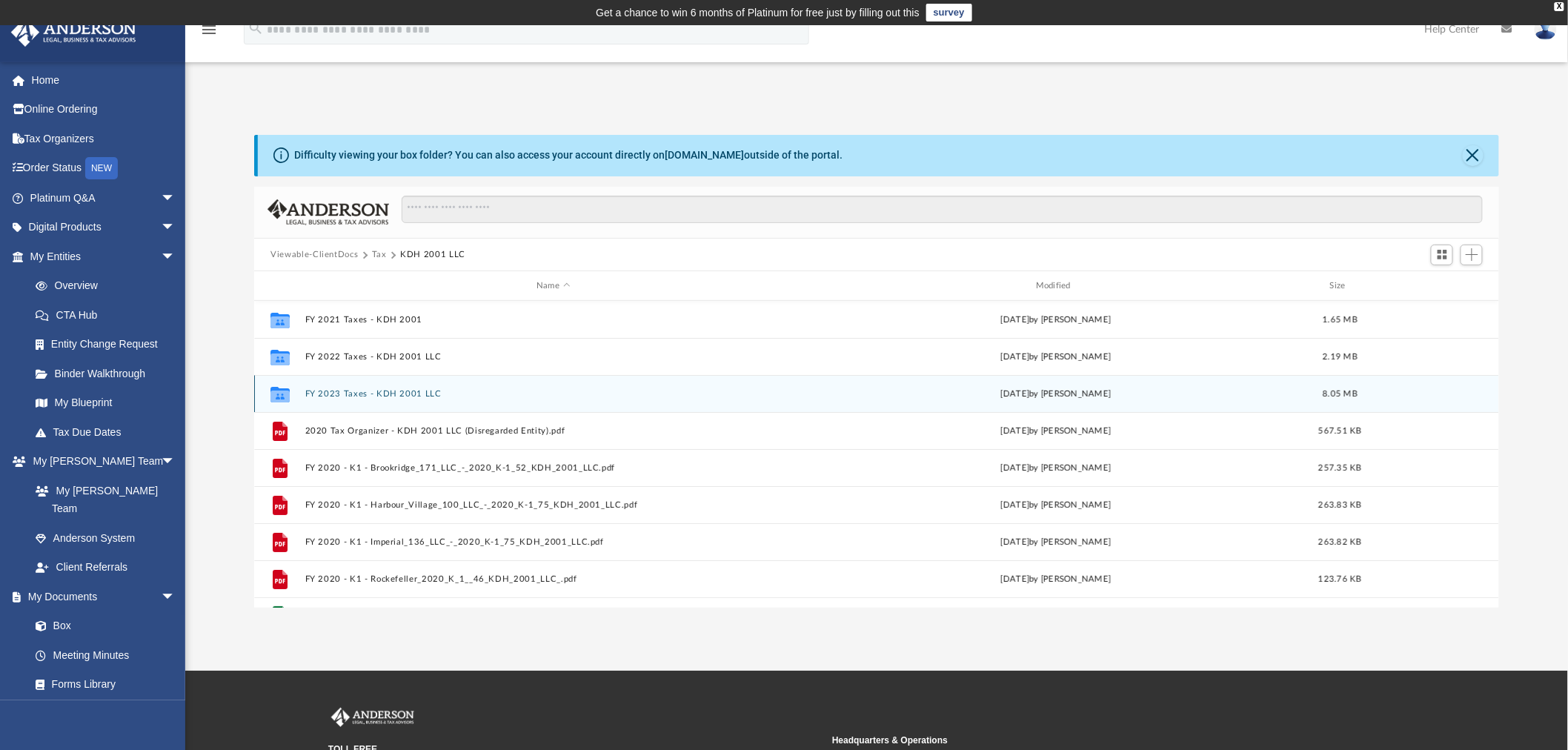
click at [375, 392] on button "FY 2023 Taxes - KDH 2001 LLC" at bounding box center [553, 393] width 496 height 9
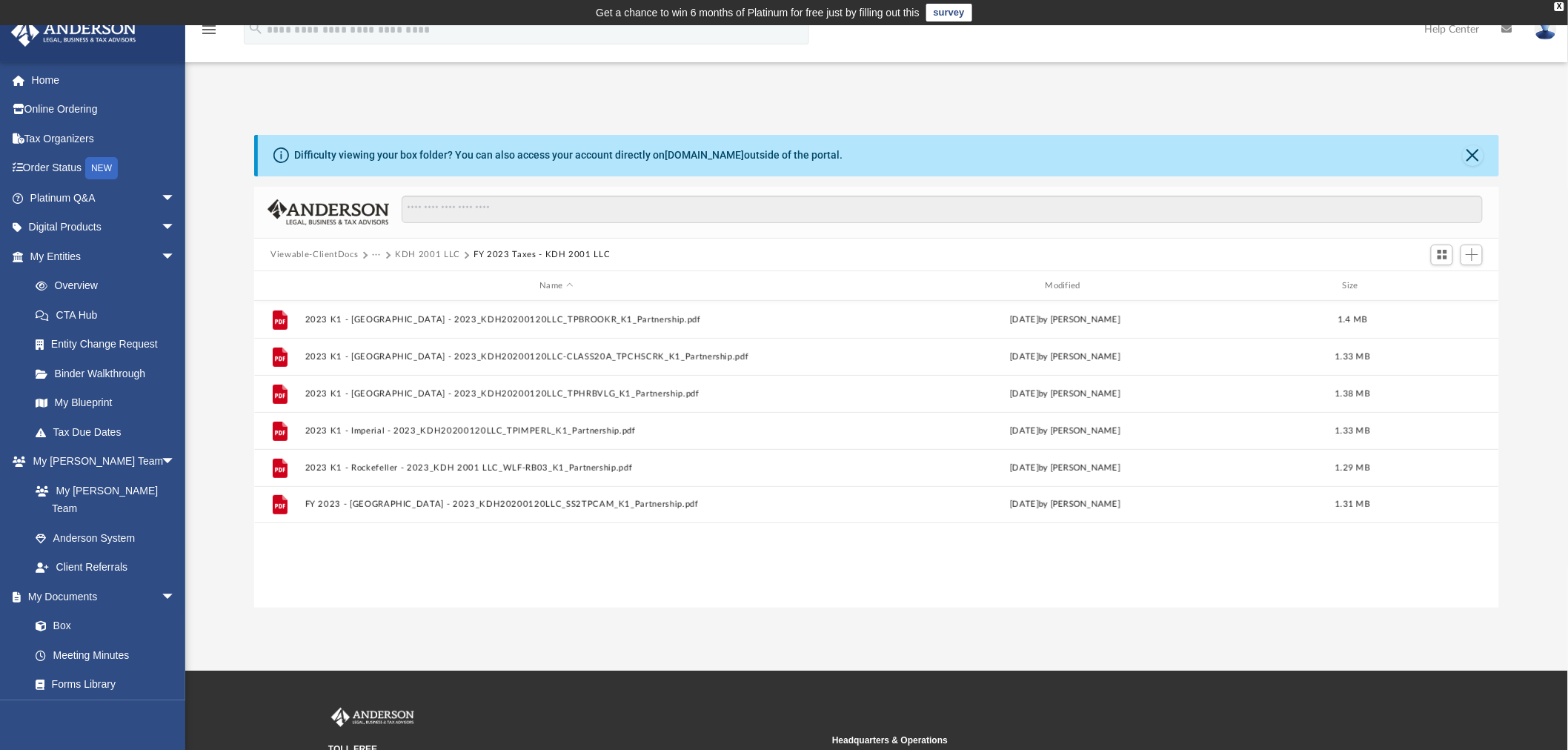
click at [424, 252] on button "KDH 2001 LLC" at bounding box center [427, 255] width 65 height 13
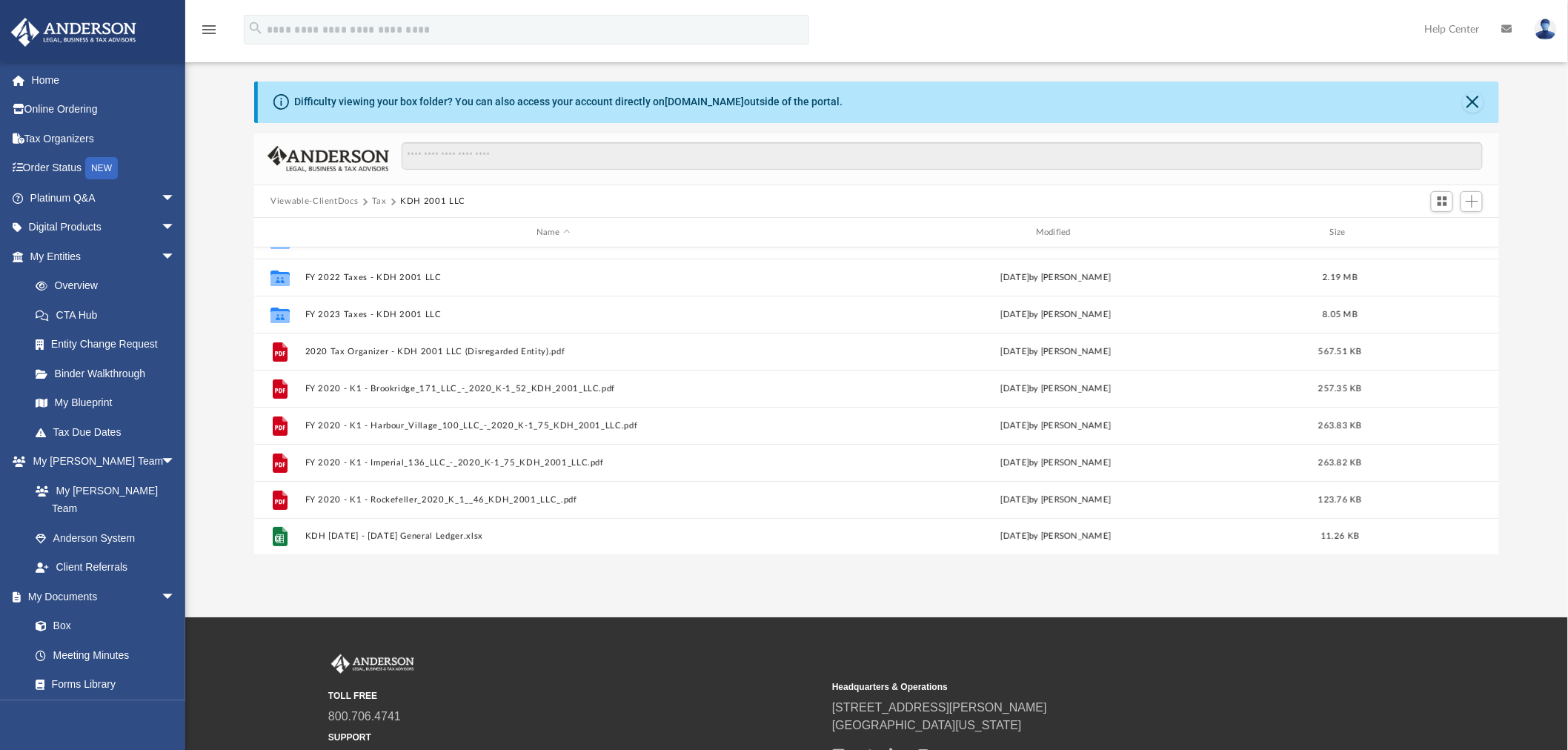
scroll to position [82, 0]
